Goal: Navigation & Orientation: Find specific page/section

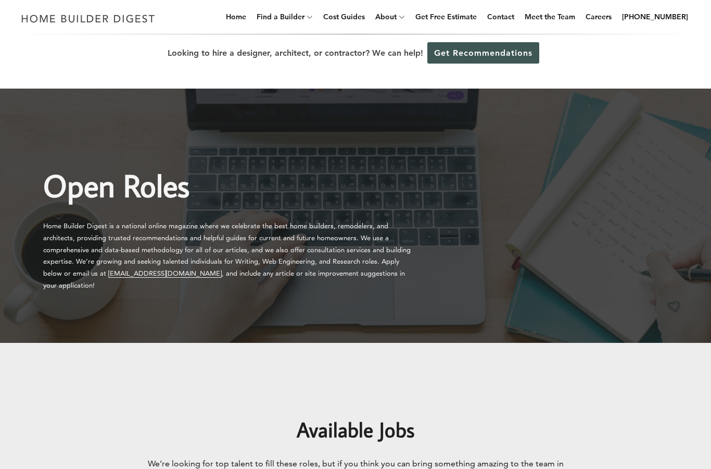
click at [568, 17] on link "Meet the Team" at bounding box center [550, 16] width 59 height 33
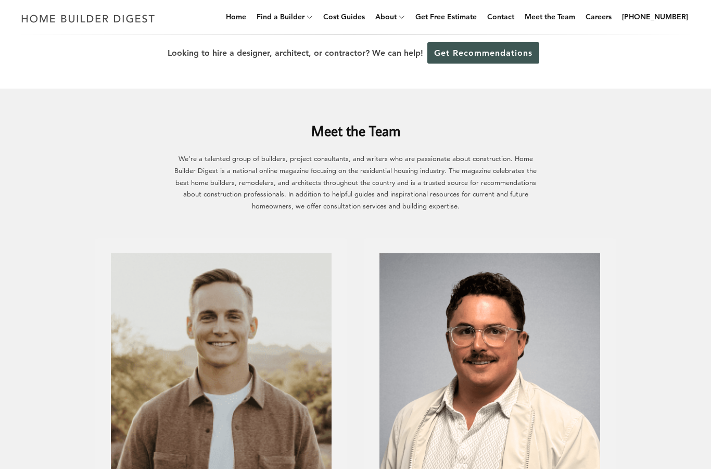
click at [609, 19] on link "Careers" at bounding box center [598, 16] width 34 height 33
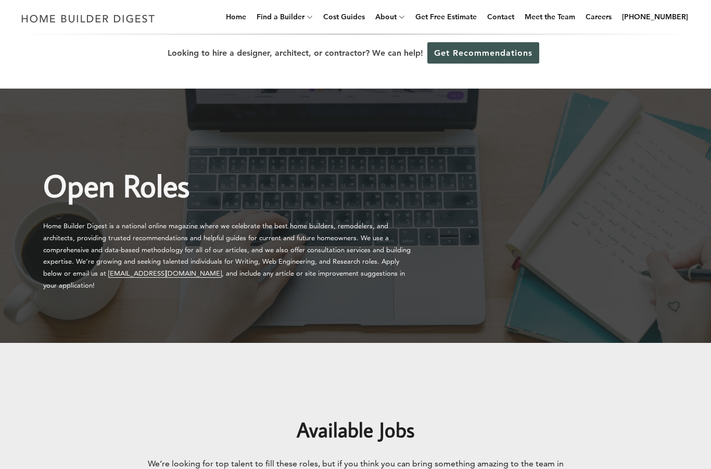
click at [558, 23] on link "Meet the Team" at bounding box center [550, 16] width 59 height 33
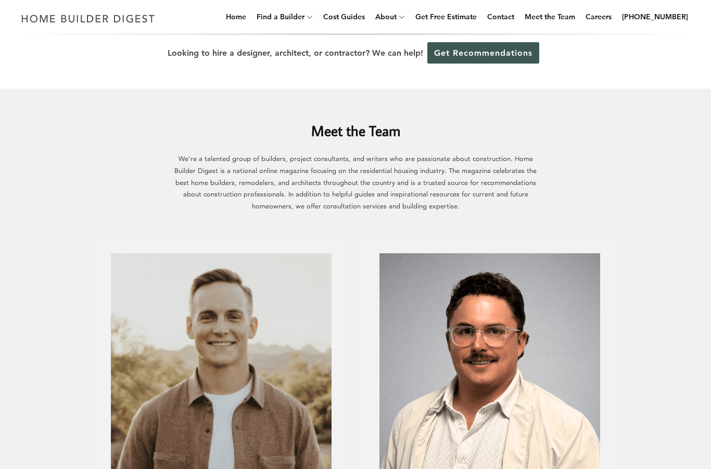
click at [0, 0] on link "Rankings" at bounding box center [0, 0] width 0 height 0
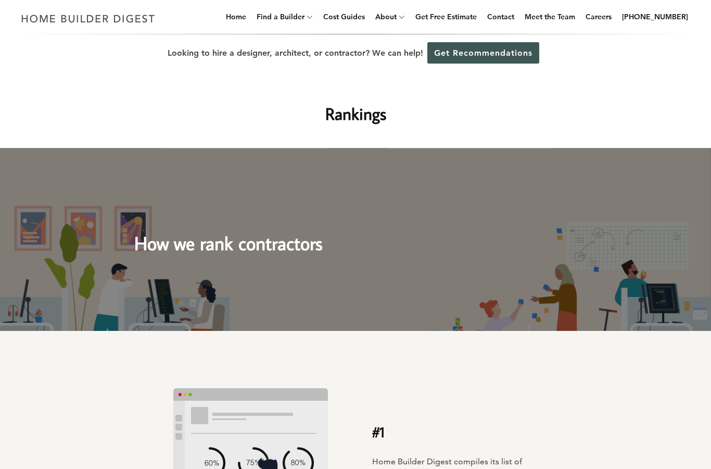
click at [614, 12] on link "Careers" at bounding box center [598, 16] width 34 height 33
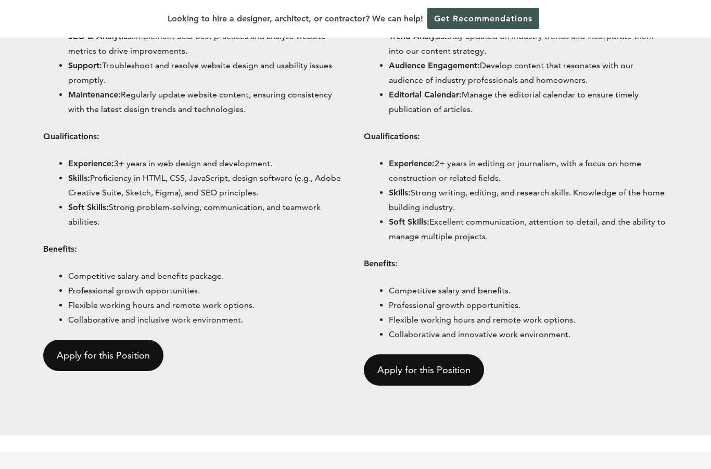
scroll to position [757, 0]
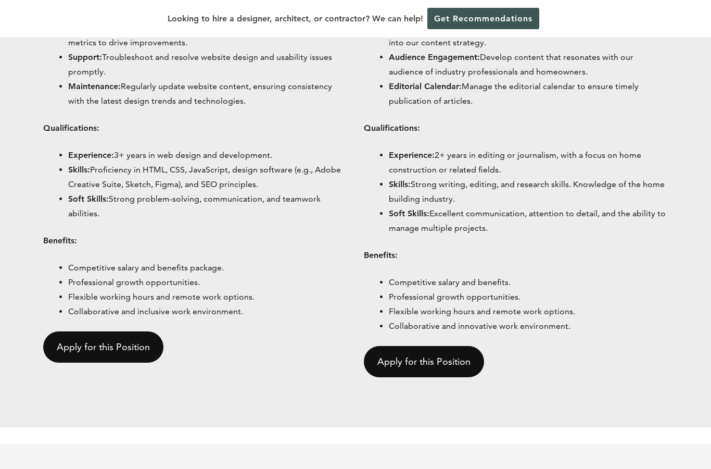
click at [92, 340] on link "Apply for this Position" at bounding box center [103, 346] width 120 height 31
